Goal: Find contact information: Find contact information

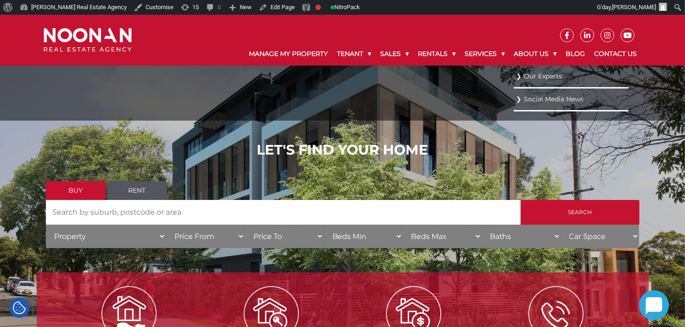
click at [547, 73] on link "Our Experts" at bounding box center [571, 76] width 110 height 12
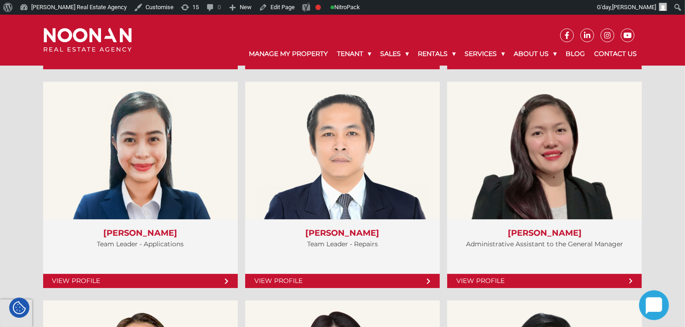
scroll to position [2369, 0]
